Goal: Task Accomplishment & Management: Complete application form

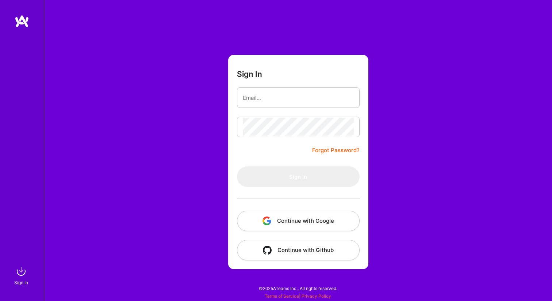
click at [26, 23] on img at bounding box center [22, 21] width 15 height 13
click at [283, 102] on input "email" at bounding box center [298, 97] width 111 height 19
click at [303, 96] on input "email" at bounding box center [298, 97] width 111 height 19
click at [364, 139] on form "Sign In Forgot Password? Sign In Continue with Google Continue with Github" at bounding box center [298, 162] width 140 height 214
click at [354, 151] on link "Forgot Password?" at bounding box center [335, 150] width 47 height 9
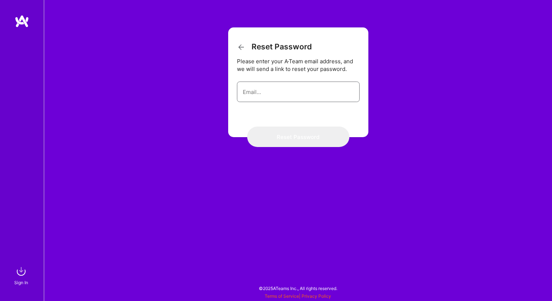
click at [266, 89] on input "email" at bounding box center [298, 92] width 111 height 19
type input "[EMAIL_ADDRESS][DOMAIN_NAME]"
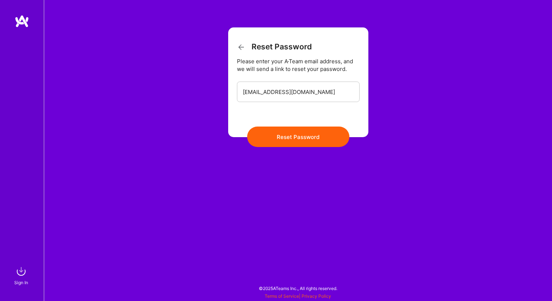
click at [314, 133] on button "Reset Password" at bounding box center [298, 136] width 102 height 20
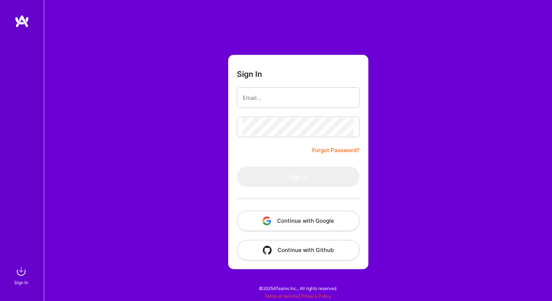
type input "[EMAIL_ADDRESS][DOMAIN_NAME]"
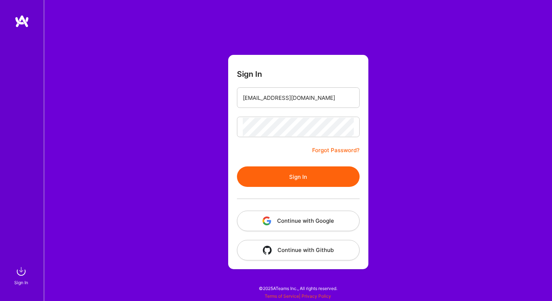
click at [299, 177] on button "Sign In" at bounding box center [298, 176] width 123 height 20
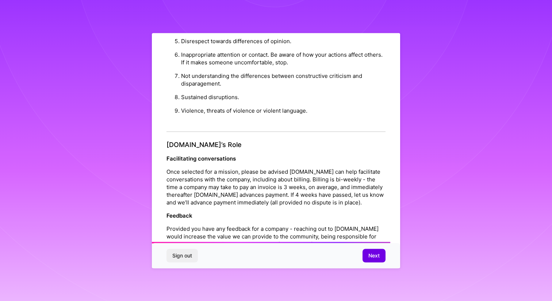
scroll to position [770, 0]
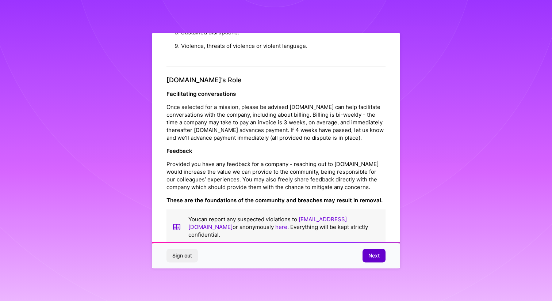
click at [375, 257] on span "Next" at bounding box center [373, 255] width 11 height 7
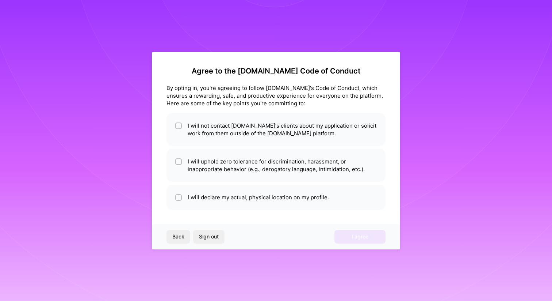
scroll to position [0, 0]
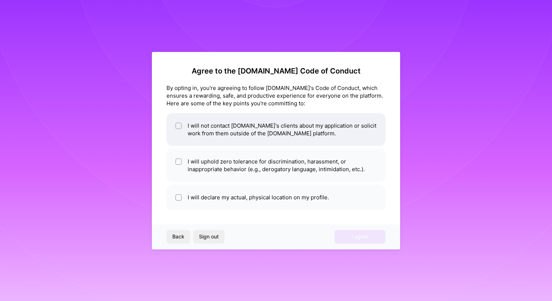
click at [179, 122] on span at bounding box center [178, 129] width 7 height 15
checkbox input "true"
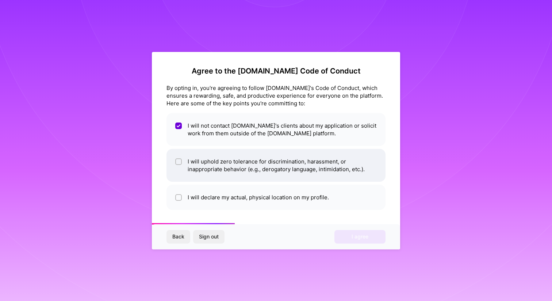
click at [178, 157] on span at bounding box center [178, 164] width 7 height 15
checkbox input "true"
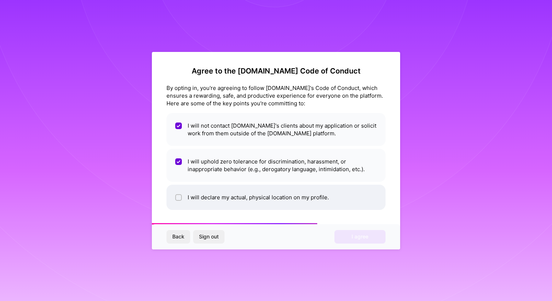
click at [183, 198] on li "I will declare my actual, physical location on my profile." at bounding box center [276, 196] width 219 height 25
checkbox input "true"
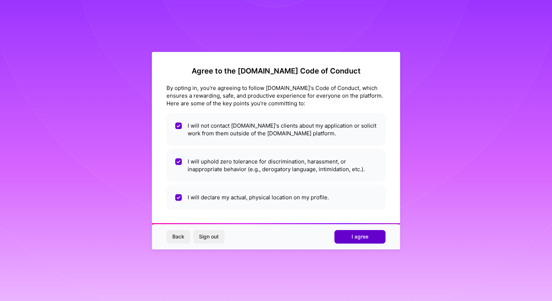
click at [356, 238] on span "I agree" at bounding box center [360, 236] width 17 height 7
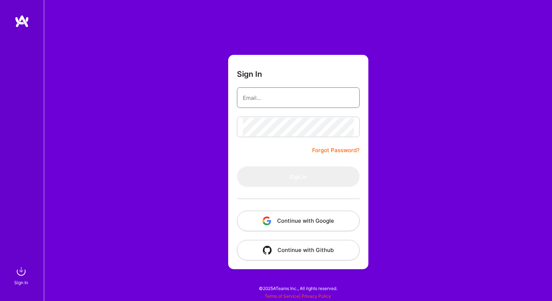
click at [286, 95] on input "email" at bounding box center [298, 97] width 111 height 19
type input "[EMAIL_ADDRESS][DOMAIN_NAME]"
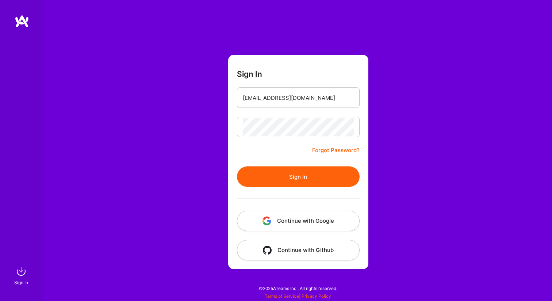
click at [321, 178] on button "Sign In" at bounding box center [298, 176] width 123 height 20
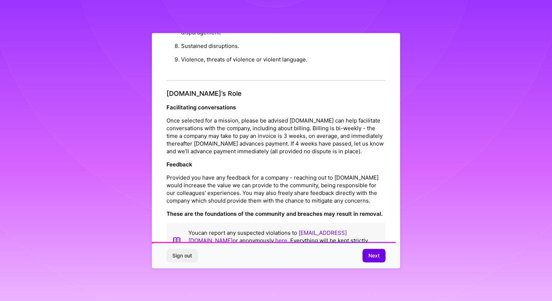
scroll to position [770, 0]
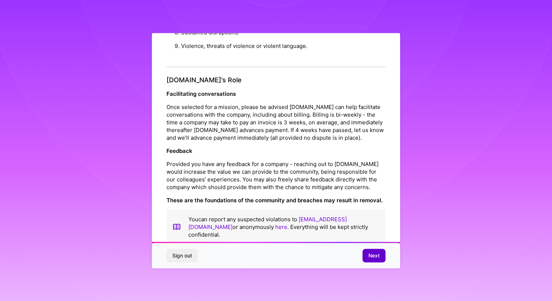
click at [375, 255] on span "Next" at bounding box center [373, 255] width 11 height 7
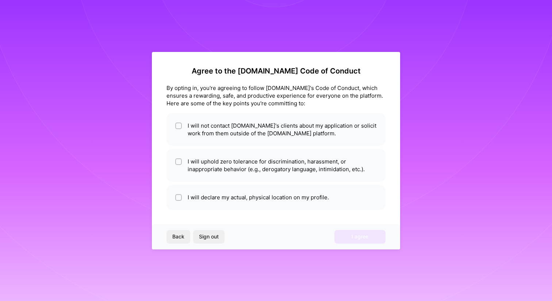
scroll to position [0, 0]
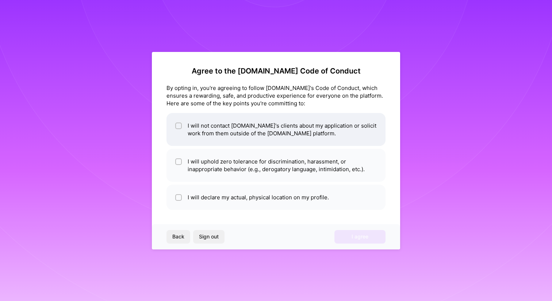
click at [202, 129] on li "I will not contact [DOMAIN_NAME]'s clients about my application or solicit work…" at bounding box center [276, 129] width 219 height 33
checkbox input "true"
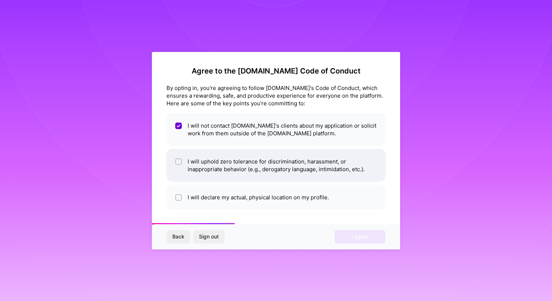
click at [208, 163] on li "I will uphold zero tolerance for discrimination, harassment, or inappropriate b…" at bounding box center [276, 165] width 219 height 33
checkbox input "true"
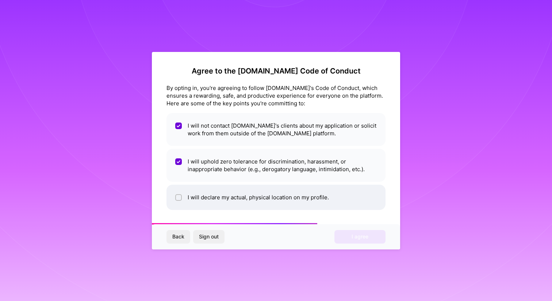
click at [208, 195] on li "I will declare my actual, physical location on my profile." at bounding box center [276, 196] width 219 height 25
checkbox input "true"
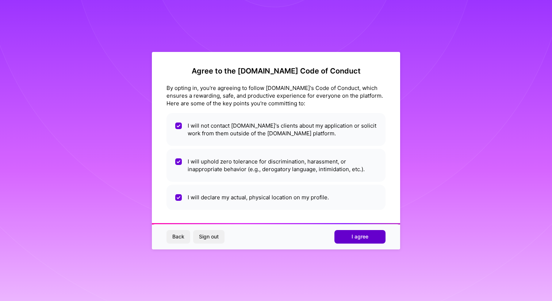
click at [359, 236] on span "I agree" at bounding box center [360, 236] width 17 height 7
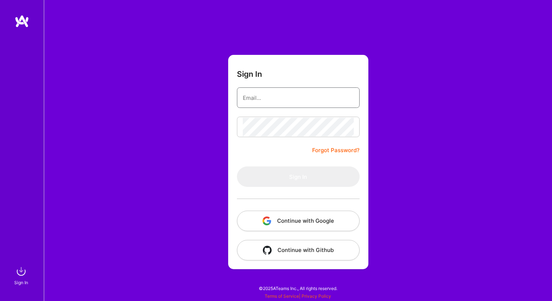
click at [288, 98] on input "email" at bounding box center [298, 97] width 111 height 19
type input "[EMAIL_ADDRESS][DOMAIN_NAME]"
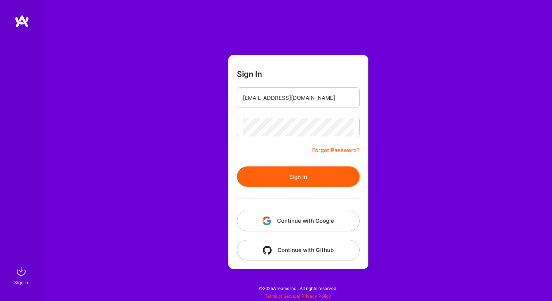
click at [317, 171] on button "Sign In" at bounding box center [298, 176] width 123 height 20
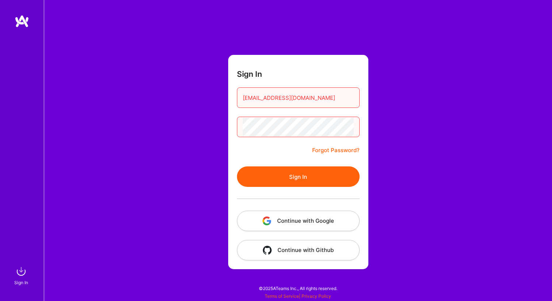
click at [218, 123] on div "Sign In [EMAIL_ADDRESS][DOMAIN_NAME] Forgot Password? Sign In Continue with Goo…" at bounding box center [298, 150] width 508 height 301
click at [283, 177] on button "Sign In" at bounding box center [298, 176] width 123 height 20
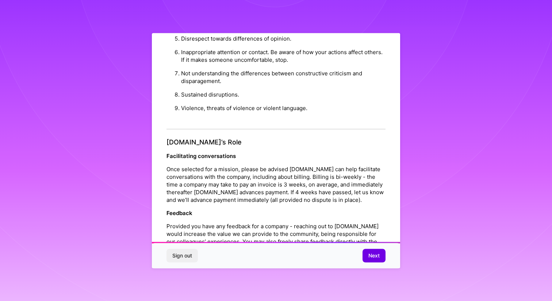
scroll to position [770, 0]
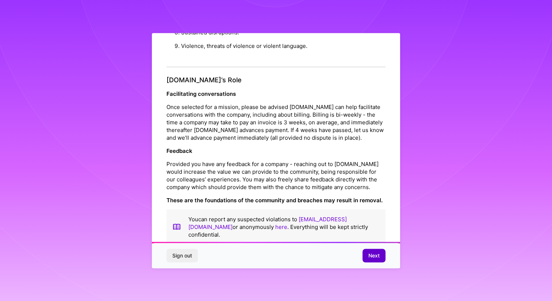
click at [375, 252] on span "Next" at bounding box center [373, 255] width 11 height 7
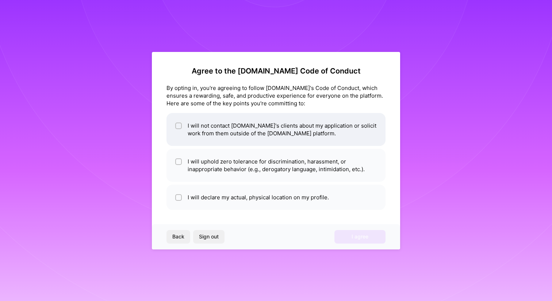
click at [180, 124] on input "checkbox" at bounding box center [179, 125] width 5 height 5
checkbox input "true"
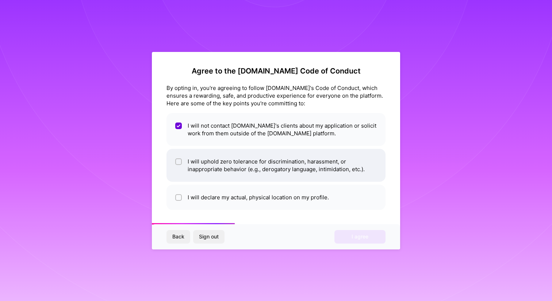
click at [185, 166] on li "I will uphold zero tolerance for discrimination, harassment, or inappropriate b…" at bounding box center [276, 165] width 219 height 33
checkbox input "true"
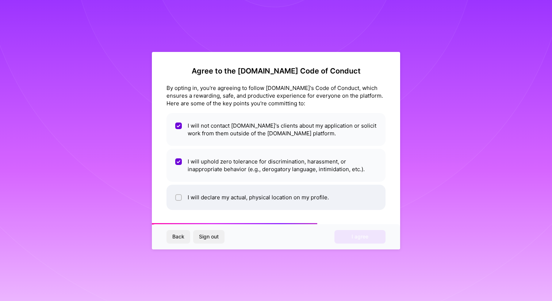
click at [195, 196] on li "I will declare my actual, physical location on my profile." at bounding box center [276, 196] width 219 height 25
checkbox input "true"
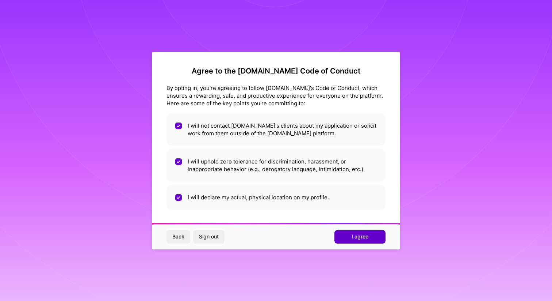
click at [351, 234] on button "I agree" at bounding box center [360, 236] width 51 height 13
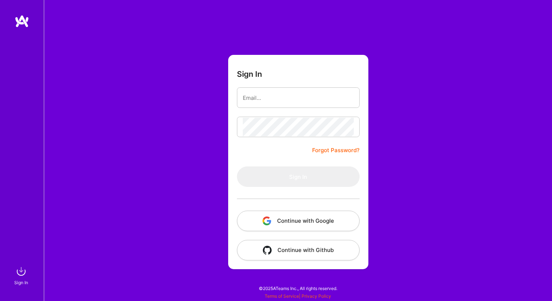
click at [304, 250] on button "Continue with Github" at bounding box center [298, 250] width 123 height 20
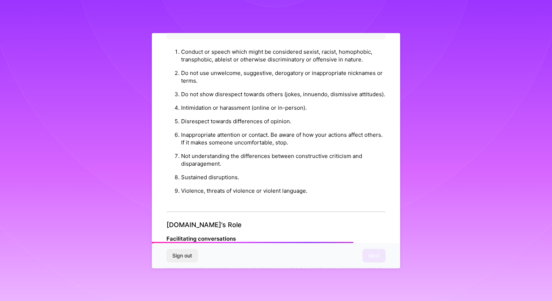
scroll to position [770, 0]
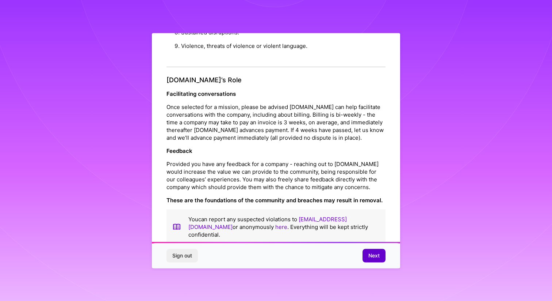
click at [379, 257] on span "Next" at bounding box center [373, 255] width 11 height 7
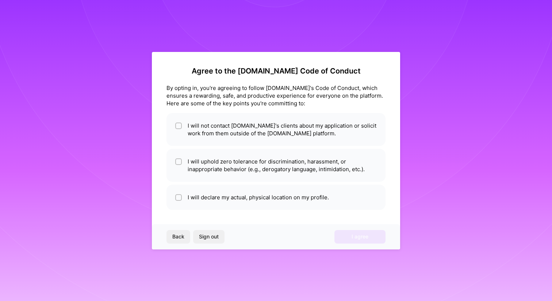
scroll to position [0, 0]
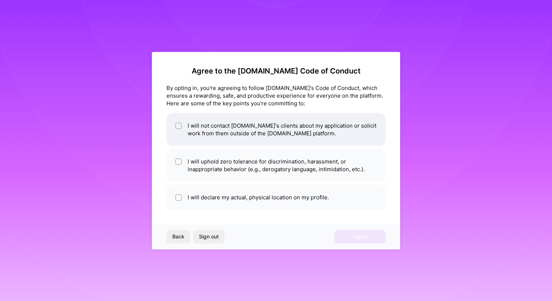
click at [205, 135] on li "I will not contact [DOMAIN_NAME]'s clients about my application or solicit work…" at bounding box center [276, 129] width 219 height 33
checkbox input "true"
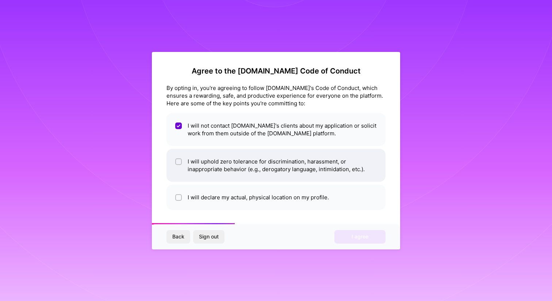
click at [205, 160] on li "I will uphold zero tolerance for discrimination, harassment, or inappropriate b…" at bounding box center [276, 165] width 219 height 33
checkbox input "true"
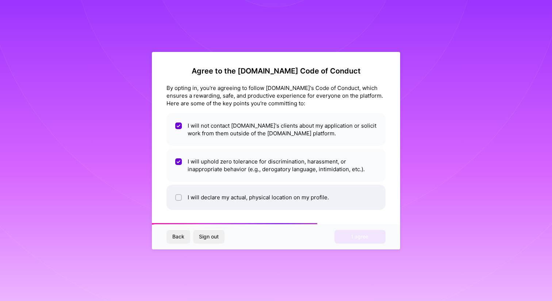
click at [210, 185] on li "I will declare my actual, physical location on my profile." at bounding box center [276, 196] width 219 height 25
checkbox input "true"
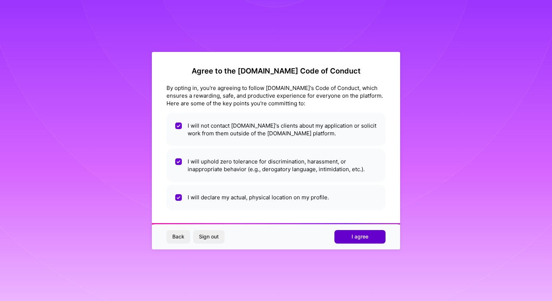
click at [368, 236] on span "I agree" at bounding box center [360, 236] width 17 height 7
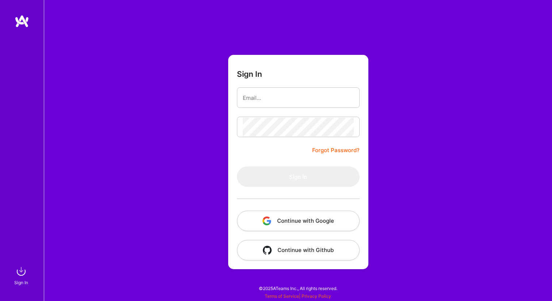
click at [299, 244] on button "Continue with Github" at bounding box center [298, 250] width 123 height 20
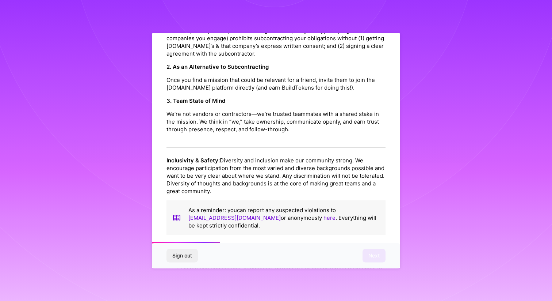
scroll to position [770, 0]
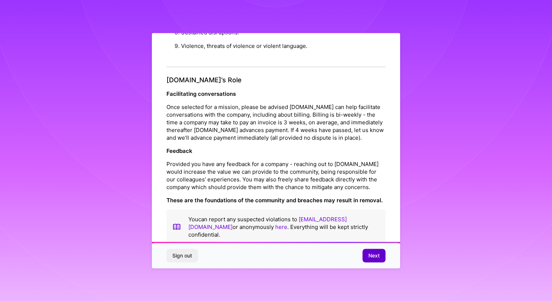
click at [377, 252] on span "Next" at bounding box center [373, 255] width 11 height 7
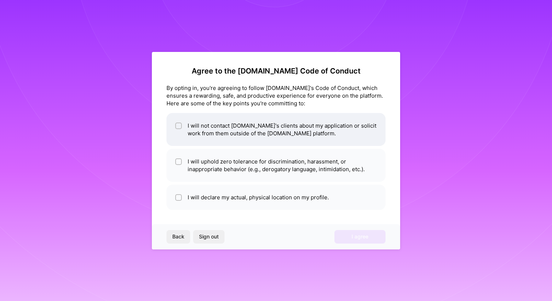
click at [260, 127] on li "I will not contact [DOMAIN_NAME]'s clients about my application or solicit work…" at bounding box center [276, 129] width 219 height 33
checkbox input "true"
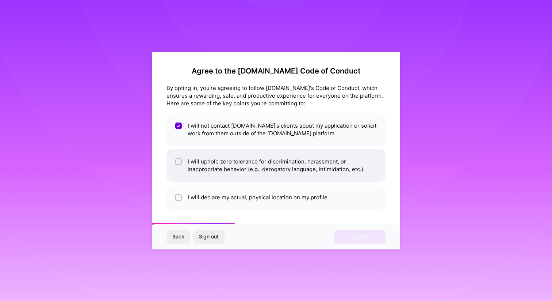
click at [253, 161] on li "I will uphold zero tolerance for discrimination, harassment, or inappropriate b…" at bounding box center [276, 165] width 219 height 33
checkbox input "true"
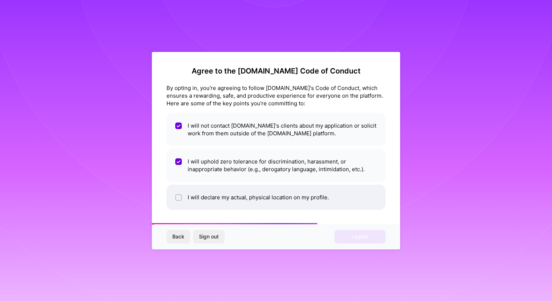
click at [249, 199] on li "I will declare my actual, physical location on my profile." at bounding box center [276, 196] width 219 height 25
checkbox input "true"
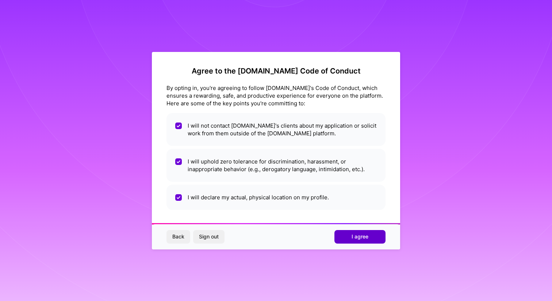
click at [355, 240] on button "I agree" at bounding box center [360, 236] width 51 height 13
